Goal: Task Accomplishment & Management: Use online tool/utility

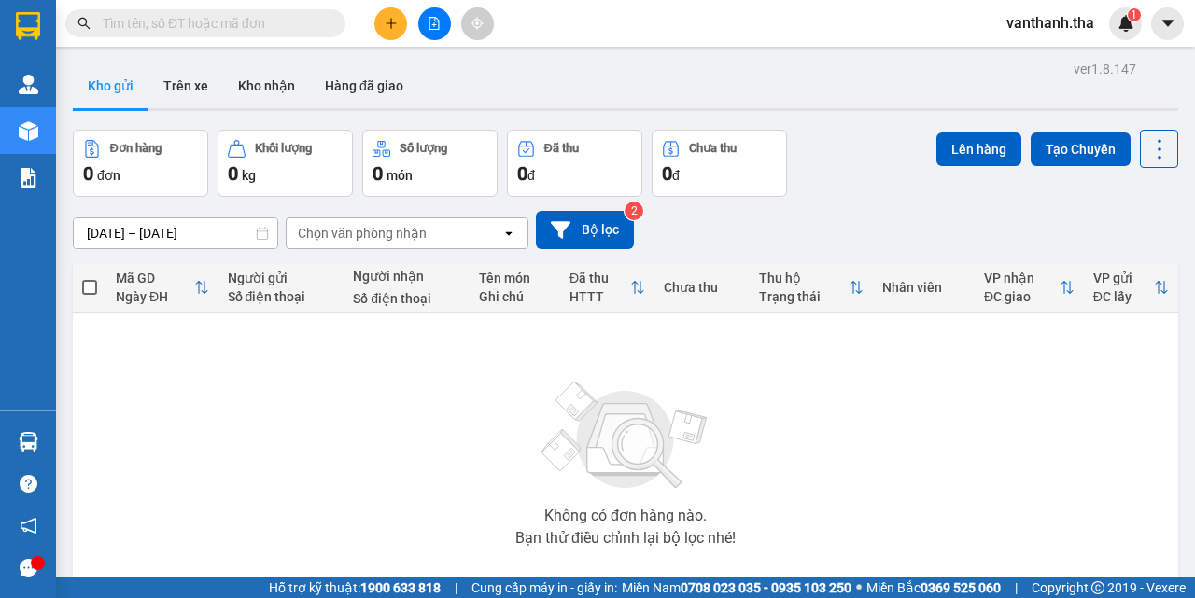
click at [402, 19] on button at bounding box center [390, 23] width 33 height 33
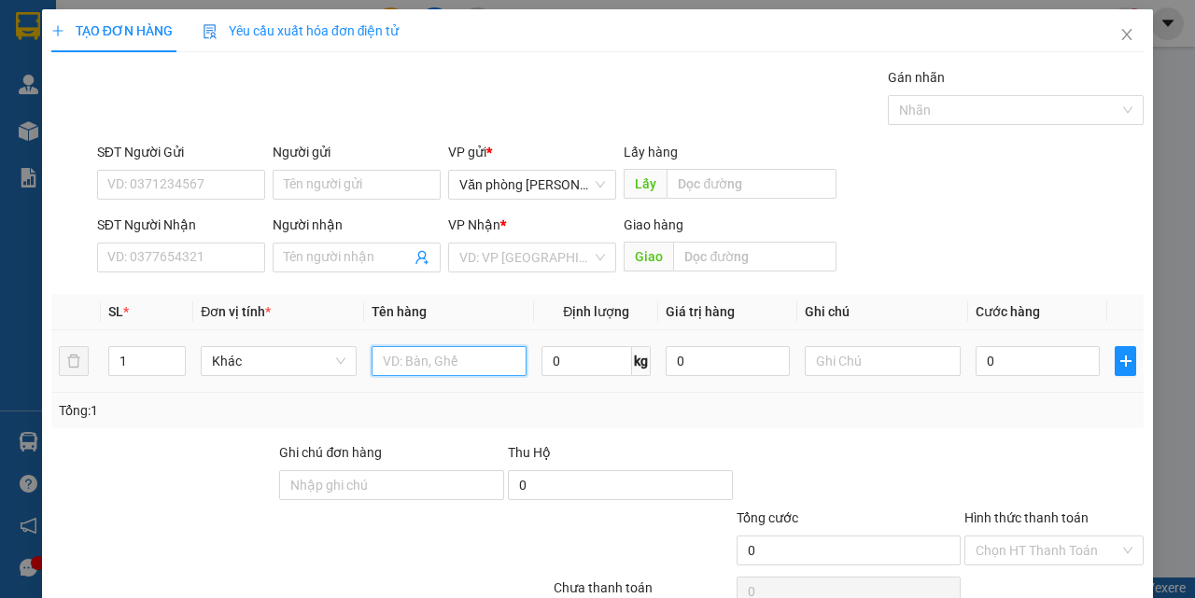
click at [436, 357] on input "text" at bounding box center [449, 361] width 156 height 30
drag, startPoint x: 1113, startPoint y: 35, endPoint x: 927, endPoint y: 3, distance: 189.3
click at [1119, 35] on icon "close" at bounding box center [1126, 34] width 15 height 15
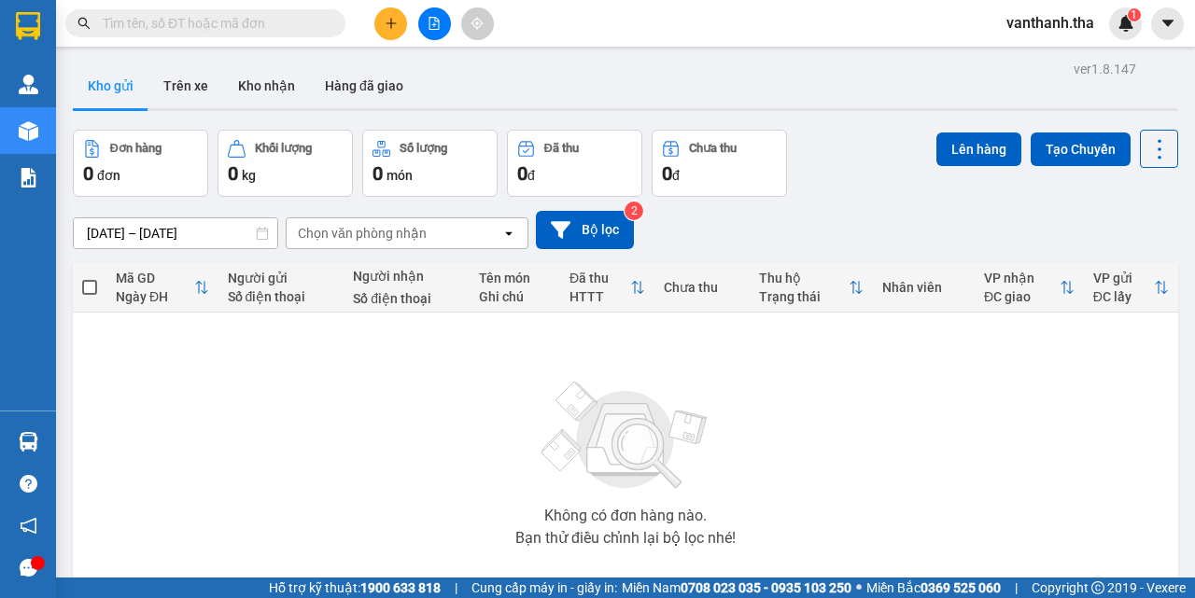
click at [147, 31] on input "text" at bounding box center [213, 23] width 220 height 21
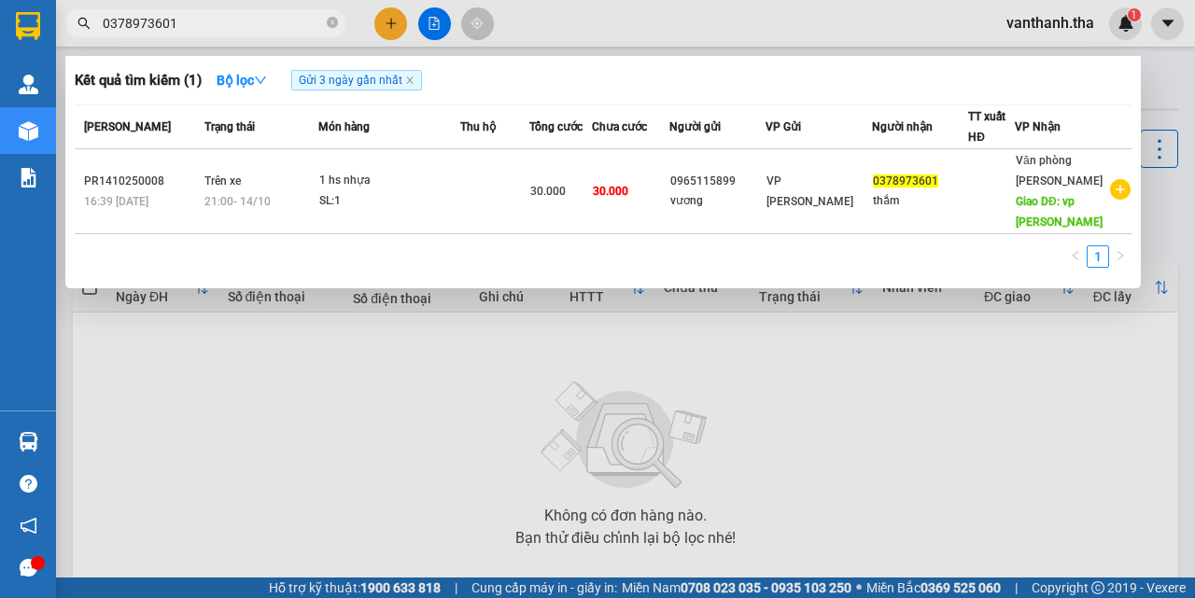
type input "0378973601"
